Goal: Task Accomplishment & Management: Use online tool/utility

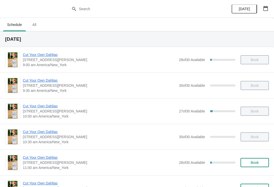
click at [266, 8] on icon "button" at bounding box center [265, 8] width 5 height 5
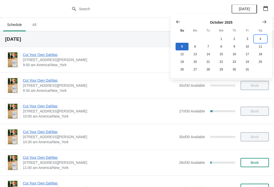
click at [262, 38] on button "4" at bounding box center [260, 39] width 13 height 8
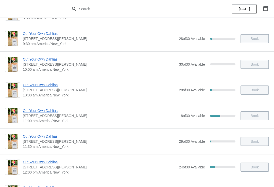
scroll to position [75, 0]
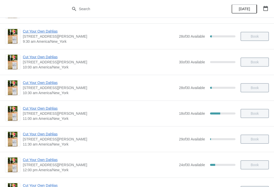
click at [48, 118] on span "11:00 am America/New_York" at bounding box center [100, 118] width 154 height 5
click at [188, 116] on div "18 of 30 Available 40 %" at bounding box center [207, 113] width 57 height 9
click at [28, 110] on span "Cut Your Own Dahlias" at bounding box center [100, 108] width 154 height 5
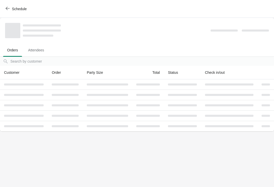
scroll to position [0, 0]
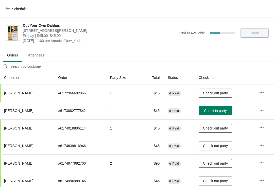
click at [217, 111] on span "Check in party" at bounding box center [215, 110] width 23 height 4
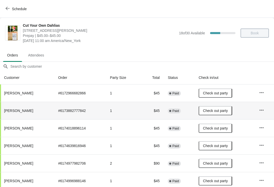
click at [7, 9] on icon "button" at bounding box center [8, 8] width 4 height 3
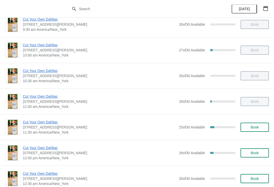
scroll to position [61, 0]
click at [44, 124] on span "Cut Your Own Dahlias" at bounding box center [100, 122] width 154 height 5
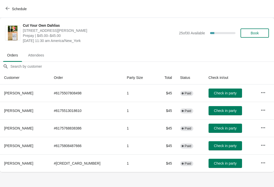
click at [223, 91] on span "Check in party" at bounding box center [225, 93] width 23 height 4
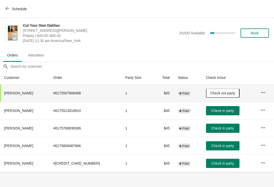
click at [218, 127] on span "Check in party" at bounding box center [222, 128] width 23 height 4
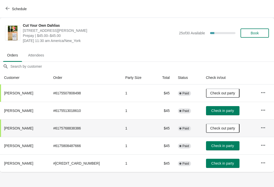
click at [226, 109] on span "Check in party" at bounding box center [222, 110] width 23 height 4
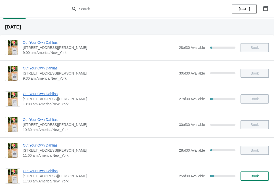
scroll to position [54, 0]
